Goal: Check status

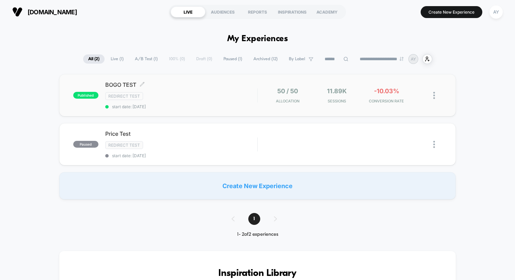
click at [206, 96] on div "Redirect Test" at bounding box center [181, 96] width 152 height 8
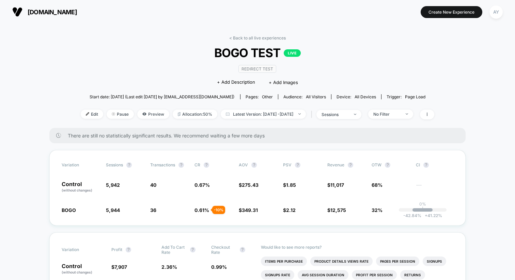
click at [250, 119] on div "< Back to all live experiences BOGO TEST LIVE Redirect Test Click to edit exper…" at bounding box center [258, 81] width 354 height 93
click at [251, 116] on span "Latest Version: [DATE] - [DATE]" at bounding box center [263, 114] width 85 height 9
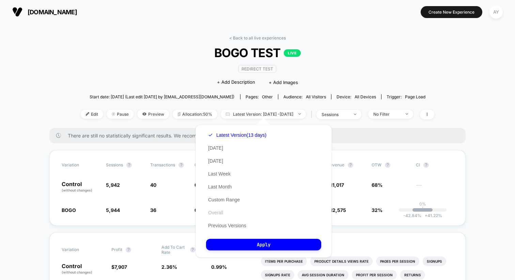
click at [221, 212] on button "Overall" at bounding box center [215, 213] width 19 height 6
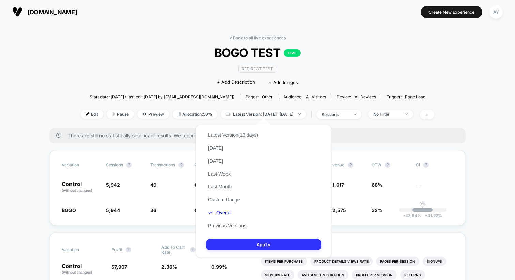
click at [243, 248] on button "Apply" at bounding box center [263, 245] width 115 height 12
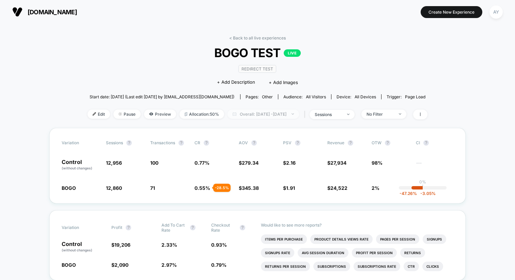
click at [242, 117] on span "Overall: [DATE] - [DATE]" at bounding box center [264, 114] width 72 height 9
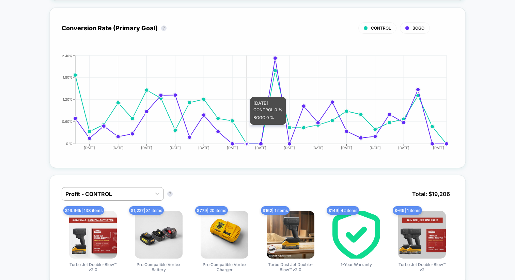
scroll to position [260, 0]
